Goal: Task Accomplishment & Management: Manage account settings

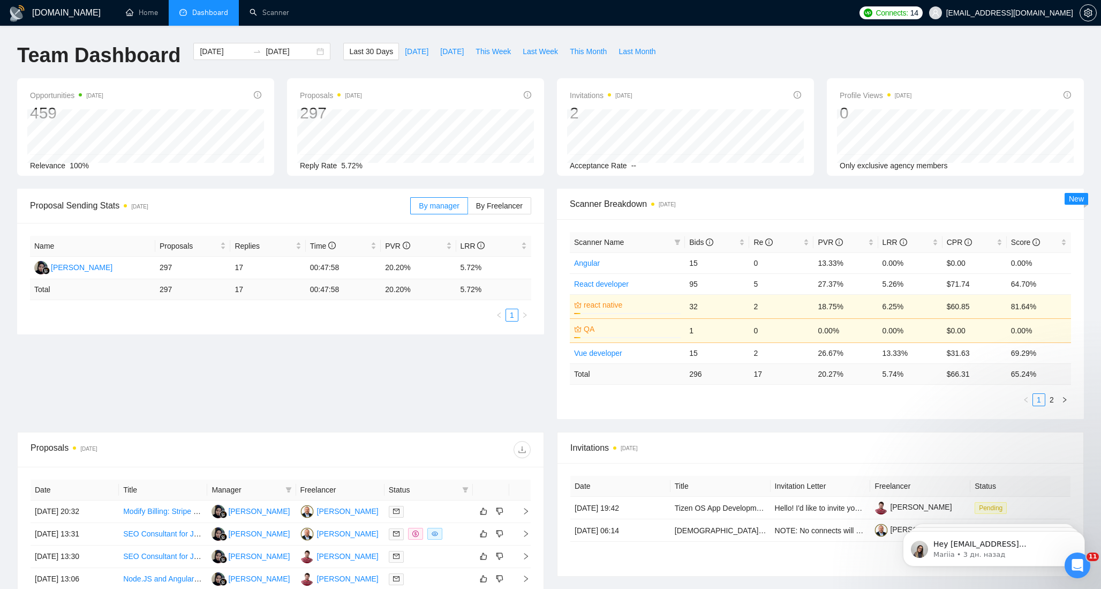
click at [204, 16] on span "Dashboard" at bounding box center [210, 12] width 36 height 9
click at [1034, 13] on span "juncker8888@gmail.com" at bounding box center [1009, 13] width 127 height 0
click at [908, 7] on span "Connects:" at bounding box center [892, 13] width 32 height 12
click at [1085, 15] on icon "setting" at bounding box center [1088, 13] width 8 height 9
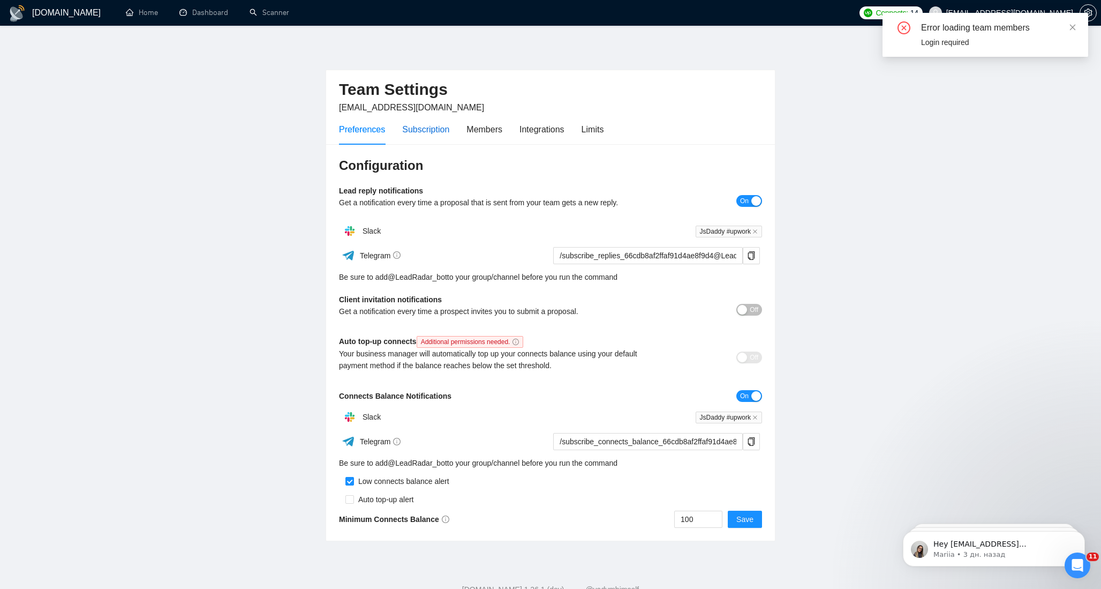
click at [432, 130] on div "Subscription" at bounding box center [425, 129] width 47 height 13
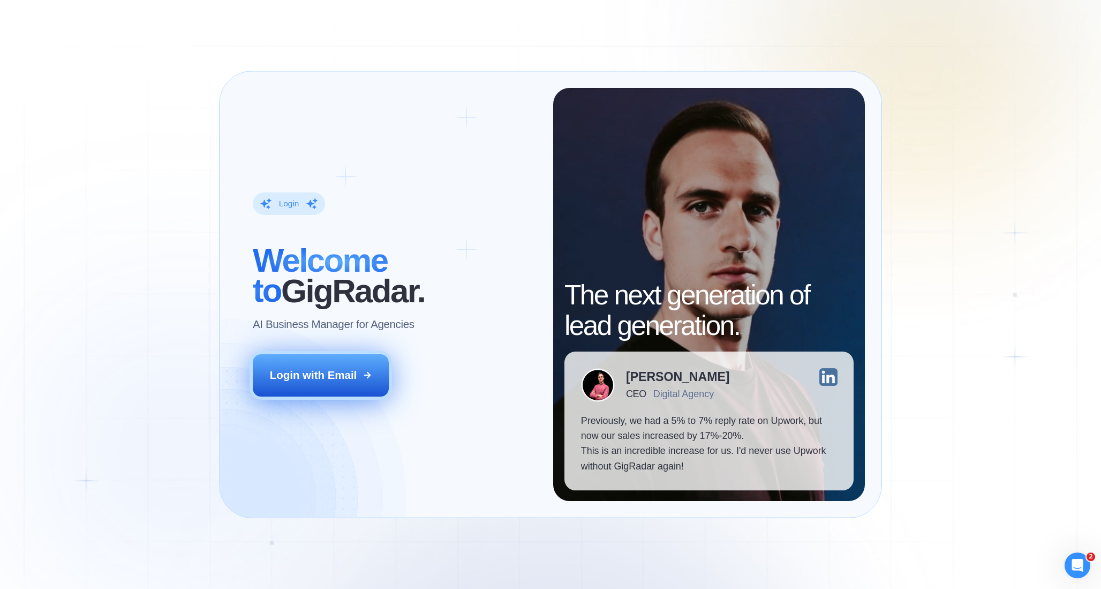
click at [334, 375] on div "Login with Email" at bounding box center [313, 374] width 87 height 15
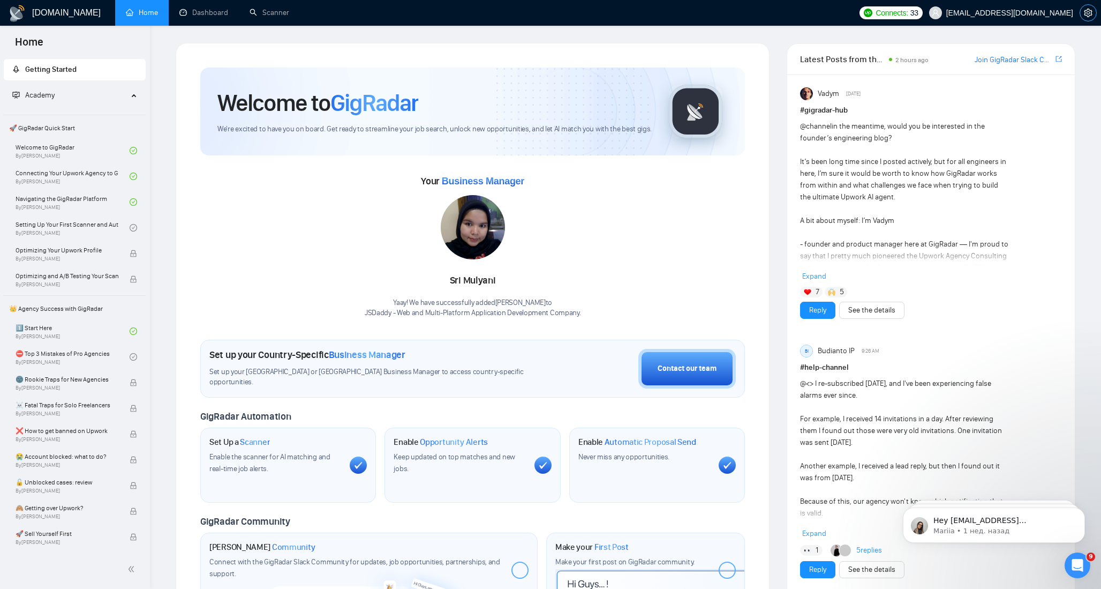
click at [1088, 13] on icon "setting" at bounding box center [1088, 13] width 9 height 9
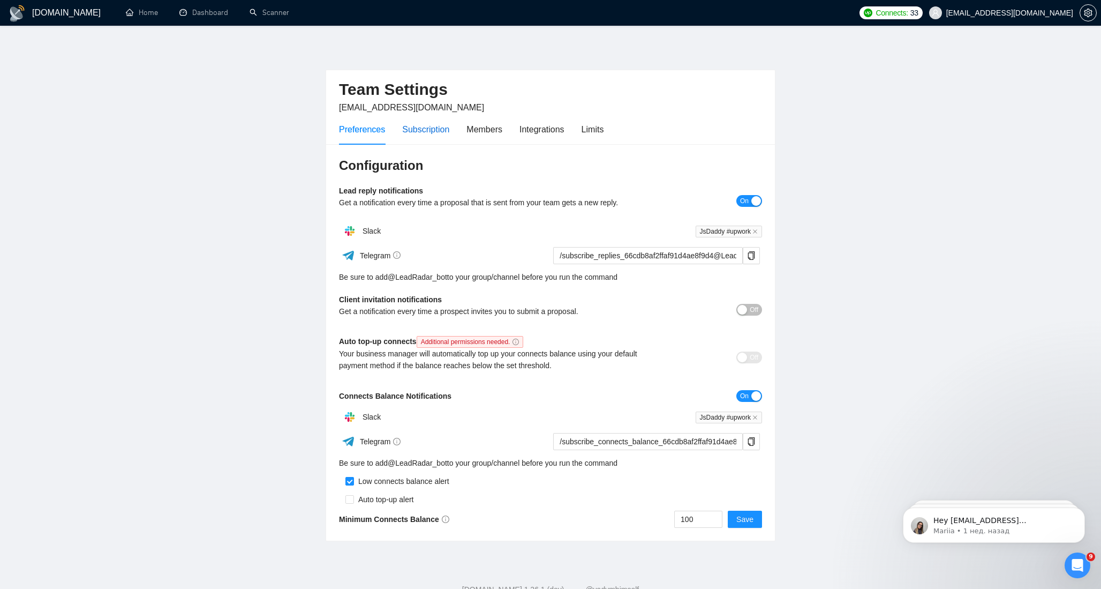
click at [439, 131] on div "Subscription" at bounding box center [425, 129] width 47 height 13
